Goal: Task Accomplishment & Management: Complete application form

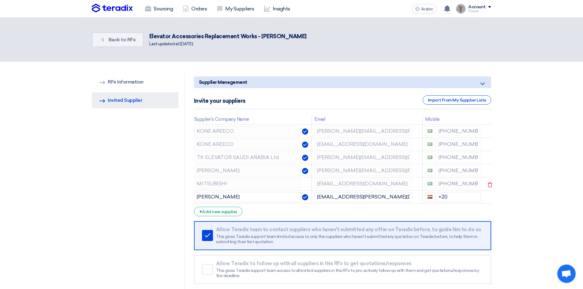
drag, startPoint x: 438, startPoint y: 184, endPoint x: 473, endPoint y: 188, distance: 35.1
click at [473, 188] on div "[PHONE_NUMBER]" at bounding box center [453, 184] width 56 height 10
drag, startPoint x: 451, startPoint y: 195, endPoint x: 427, endPoint y: 197, distance: 24.0
click at [428, 197] on div "+20" at bounding box center [453, 197] width 56 height 10
click at [219, 212] on font "Add new supplier" at bounding box center [219, 211] width 35 height 5
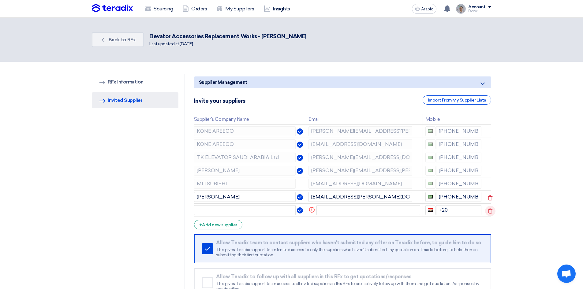
click at [490, 210] on use at bounding box center [490, 211] width 5 height 5
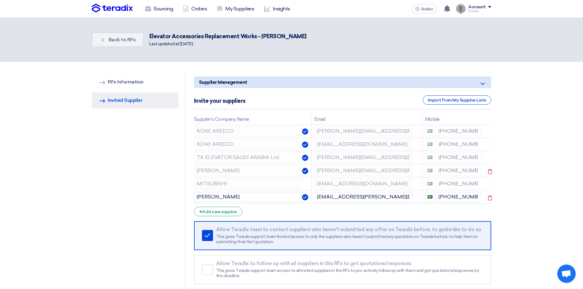
drag, startPoint x: 439, startPoint y: 170, endPoint x: 478, endPoint y: 175, distance: 39.2
click at [478, 175] on div "[PHONE_NUMBER]" at bounding box center [453, 171] width 56 height 10
drag, startPoint x: 437, startPoint y: 197, endPoint x: 487, endPoint y: 204, distance: 50.4
click at [487, 204] on tr "[PERSON_NAME] [EMAIL_ADDRESS][PERSON_NAME][DOMAIN_NAME] [PHONE_NUMBER]" at bounding box center [342, 196] width 297 height 13
paste input "[PHONE_NUMBER]"
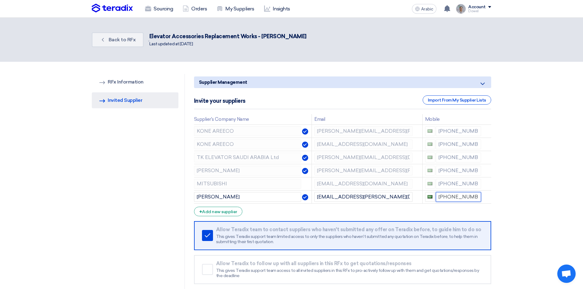
type input "[PHONE_NUMBER]"
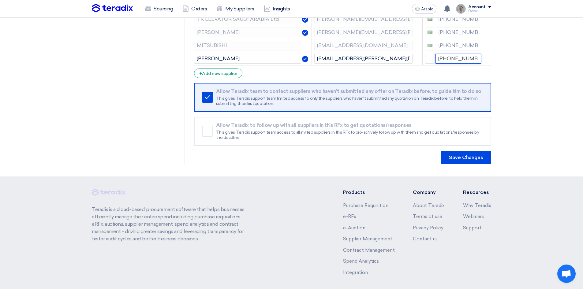
scroll to position [153, 0]
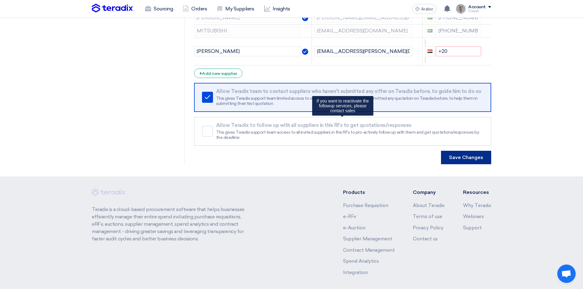
click at [462, 144] on form "Supplier Management Minimize/Maximize Category Invite your suppliers Import Fro…" at bounding box center [342, 43] width 297 height 241
click at [460, 160] on font "Save Changes" at bounding box center [466, 158] width 34 height 6
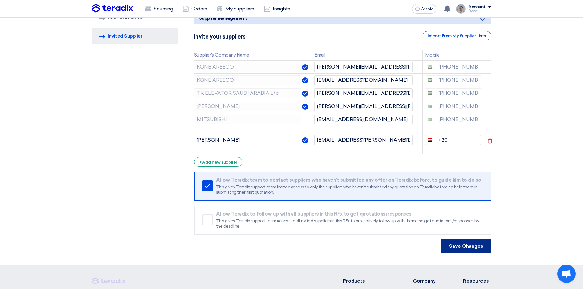
scroll to position [61, 0]
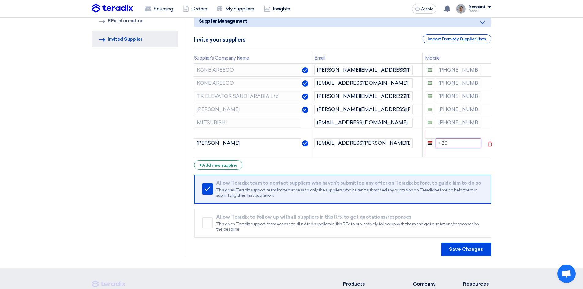
click at [457, 140] on input "+20" at bounding box center [459, 143] width 46 height 10
drag, startPoint x: 446, startPoint y: 142, endPoint x: 416, endPoint y: 135, distance: 30.7
click at [416, 135] on tr "[PERSON_NAME] [EMAIL_ADDRESS][PERSON_NAME][DOMAIN_NAME] +20" at bounding box center [342, 143] width 297 height 28
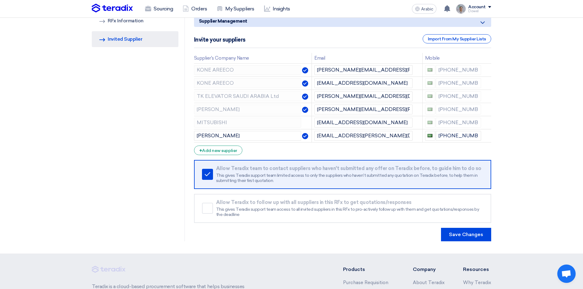
drag, startPoint x: 521, startPoint y: 151, endPoint x: 528, endPoint y: 156, distance: 8.6
click at [524, 152] on section "RFQ Information RFx Information Invited Suppliers Invited Supplier Supplier Man…" at bounding box center [291, 127] width 583 height 253
click at [473, 235] on font "Save Changes" at bounding box center [466, 235] width 34 height 6
click at [452, 136] on input "[PHONE_NUMBER]" at bounding box center [459, 136] width 46 height 10
drag, startPoint x: 439, startPoint y: 136, endPoint x: 479, endPoint y: 148, distance: 42.1
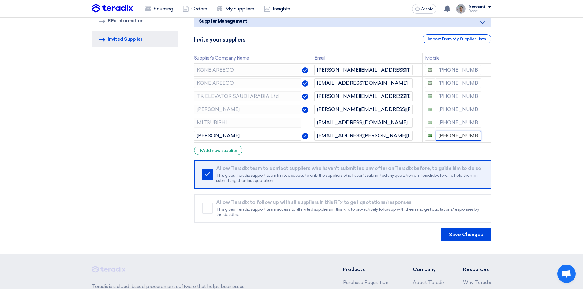
click at [479, 148] on form "Supplier Management Minimize/Maximize Category Invite your suppliers Import Fro…" at bounding box center [342, 128] width 297 height 226
click at [465, 230] on button "Save Changes" at bounding box center [466, 234] width 50 height 13
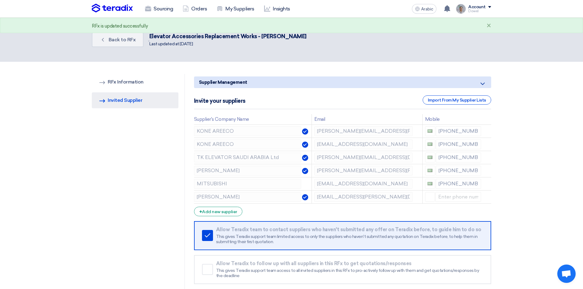
click at [459, 237] on font "This gives Teradix support team limited access to only the suppliers who haven'…" at bounding box center [346, 239] width 261 height 11
click at [124, 41] on font "Back to RFx" at bounding box center [122, 40] width 27 height 6
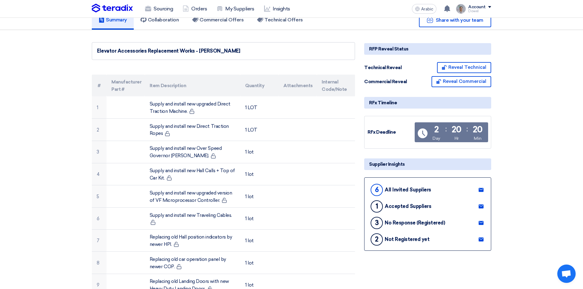
scroll to position [122, 0]
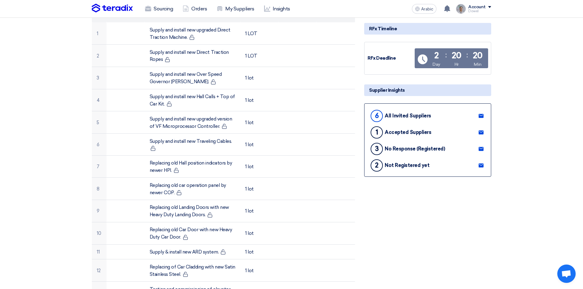
click at [482, 166] on use at bounding box center [481, 165] width 5 height 4
